Goal: Transaction & Acquisition: Purchase product/service

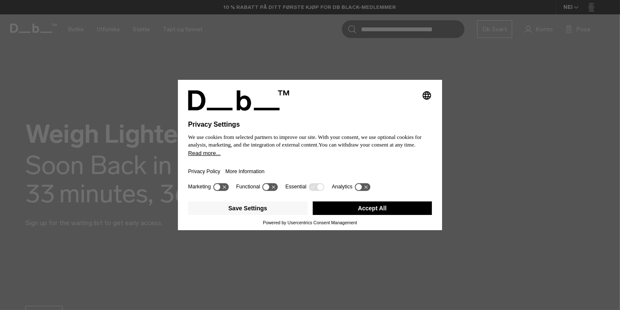
click at [382, 207] on button "Accept All" at bounding box center [373, 208] width 120 height 14
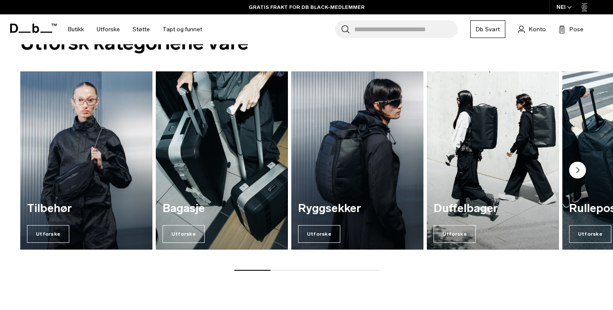
scroll to position [380, 0]
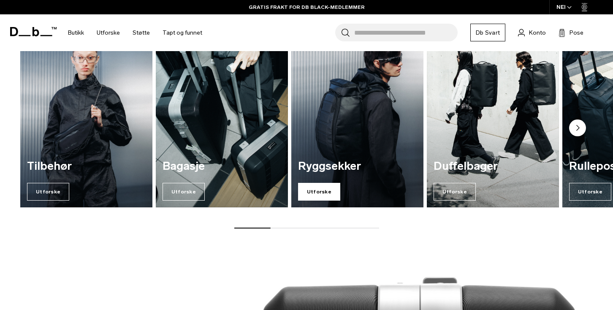
click at [324, 193] on span "Utforske" at bounding box center [319, 192] width 42 height 18
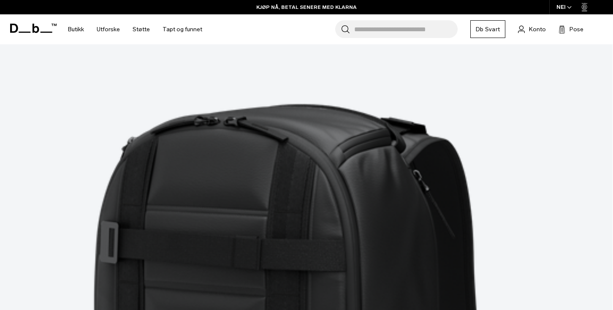
scroll to position [1563, 0]
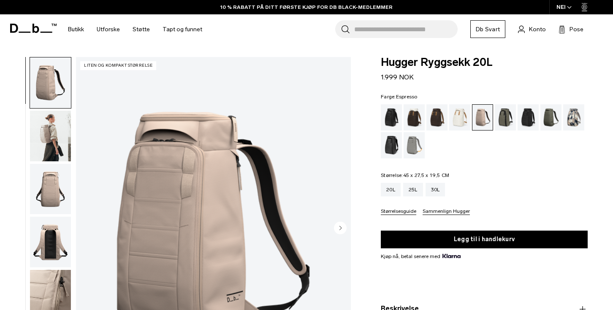
click at [435, 120] on div "Espresso" at bounding box center [438, 117] width 22 height 26
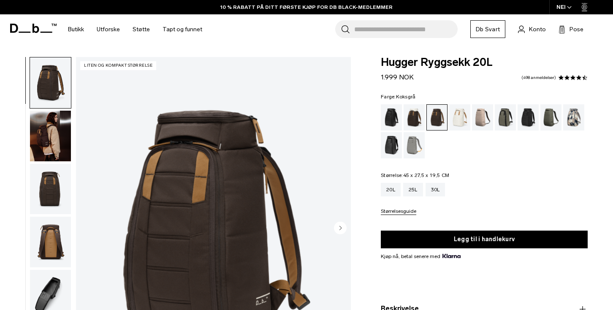
click at [529, 123] on div "Koksgrå" at bounding box center [529, 117] width 22 height 26
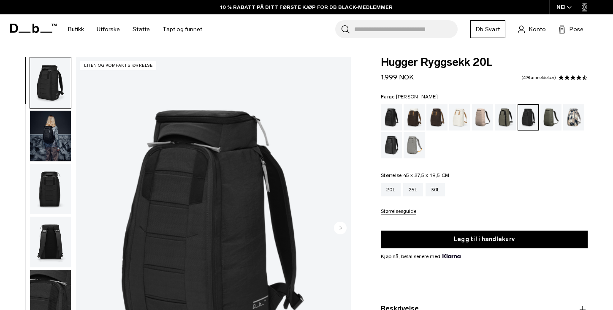
click at [555, 122] on div "Mose grønn" at bounding box center [552, 117] width 22 height 26
